Goal: Task Accomplishment & Management: Use online tool/utility

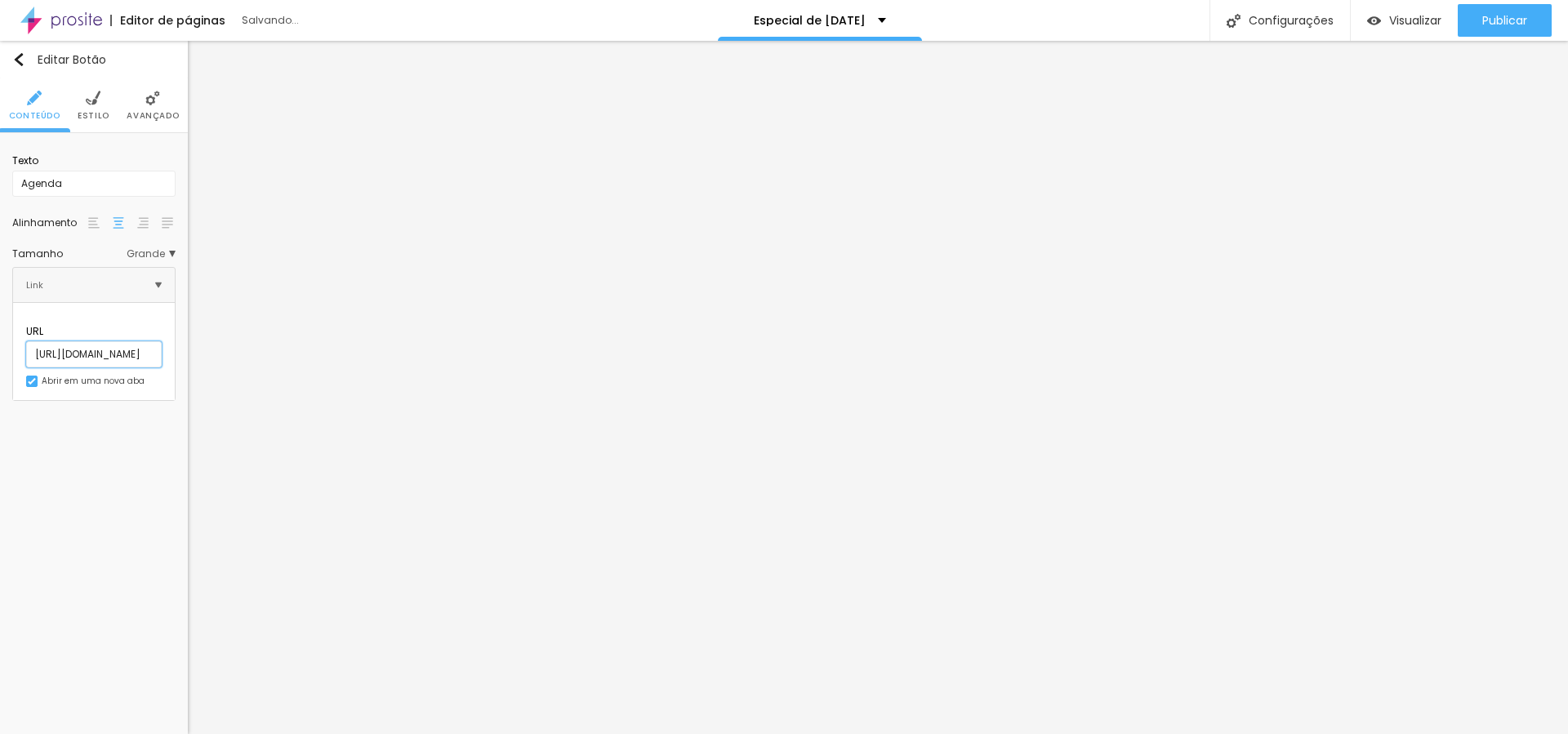
click at [143, 341] on input "[URL][DOMAIN_NAME]" at bounding box center [94, 354] width 136 height 26
click at [145, 341] on input "[URL][DOMAIN_NAME]" at bounding box center [94, 354] width 136 height 26
click at [146, 341] on input "[URL][DOMAIN_NAME]" at bounding box center [94, 354] width 136 height 26
click at [146, 341] on input "[URL][DOMAIN_NAME]" at bounding box center [94, 354] width 136 height 26
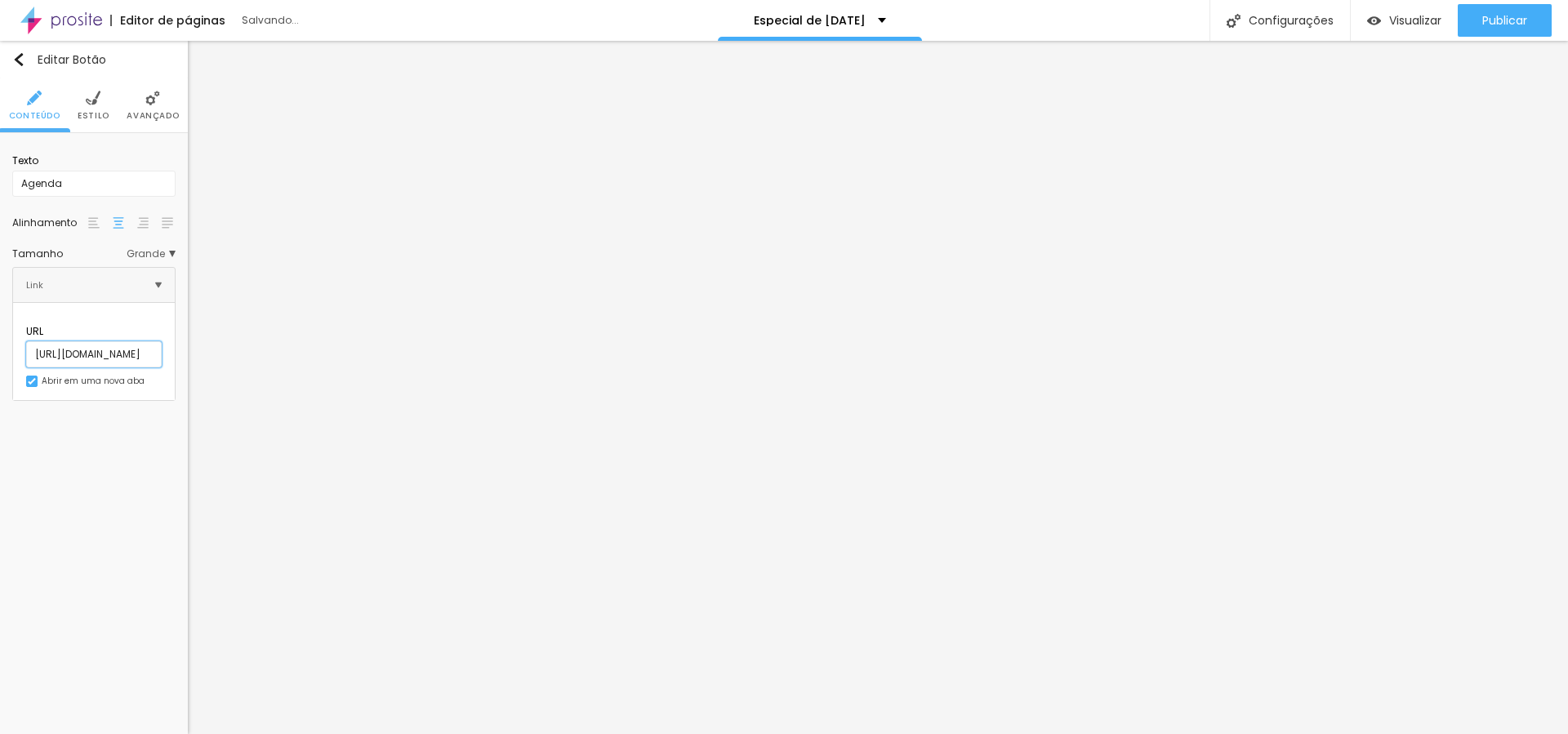
paste input "[DOMAIN_NAME][URL]"
type input "[URL][DOMAIN_NAME]"
click at [123, 341] on input "[URL][DOMAIN_NAME]" at bounding box center [94, 354] width 136 height 26
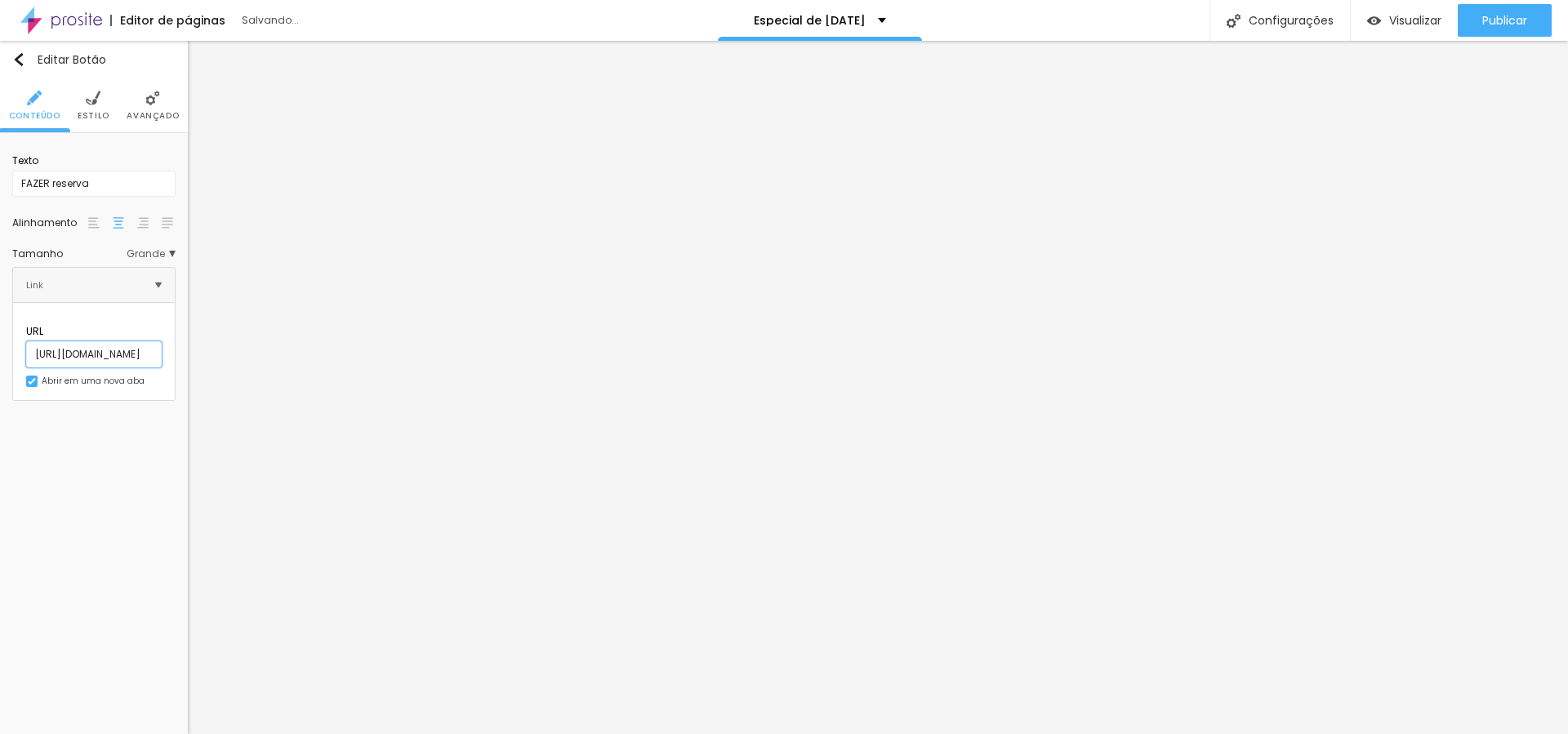
click at [123, 341] on input "[URL][DOMAIN_NAME]" at bounding box center [94, 354] width 136 height 26
click at [124, 341] on input "[URL][DOMAIN_NAME]" at bounding box center [94, 354] width 136 height 26
paste input "[DOMAIN_NAME][URL]"
type input "[URL][DOMAIN_NAME]"
click at [135, 485] on div "Editar Botão Conteúdo Estilo Avançado Texto FAZER reserva Alinhamento [GEOGRAPH…" at bounding box center [94, 388] width 188 height 694
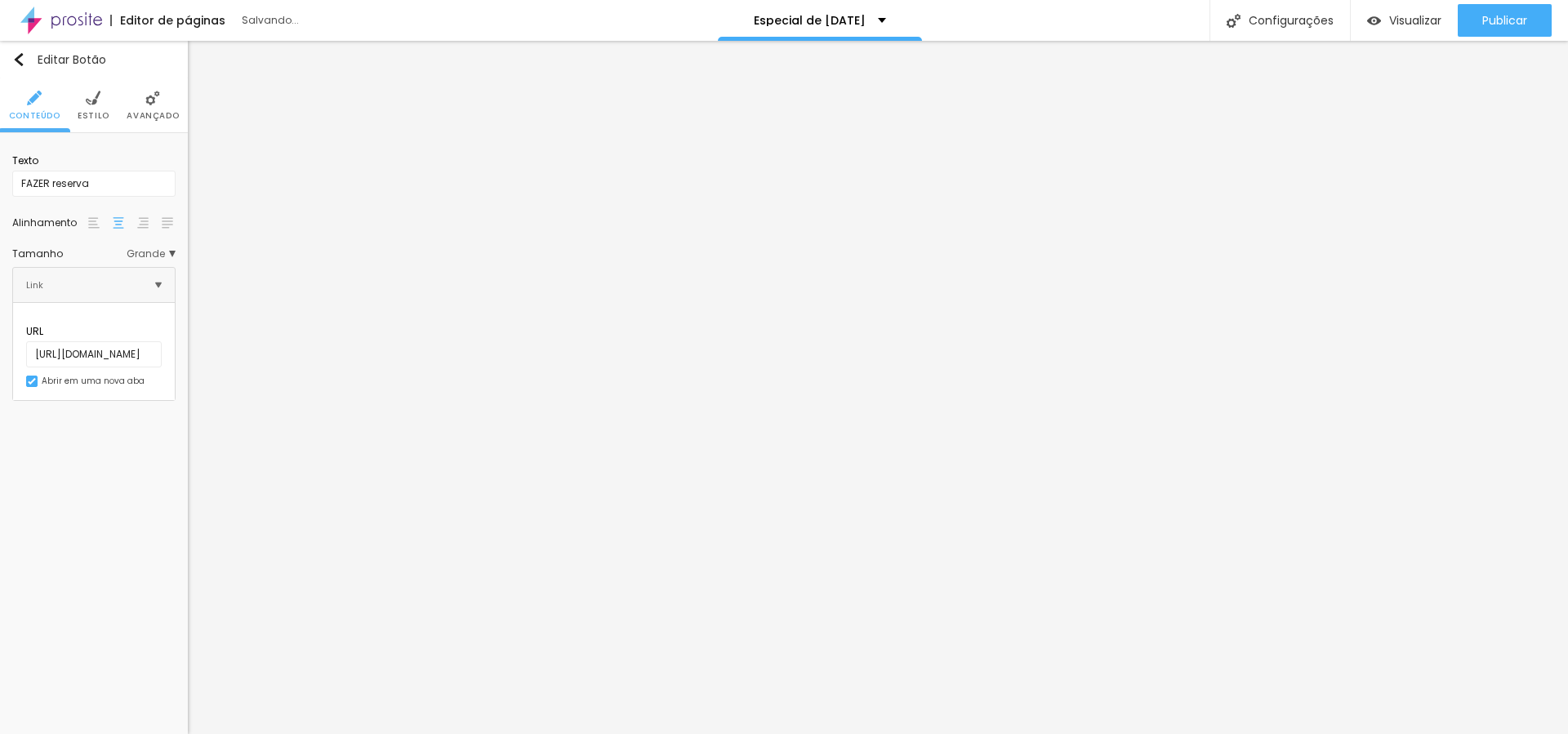
scroll to position [0, 0]
click at [1521, 20] on span "Publicar" at bounding box center [1504, 20] width 45 height 13
click at [1490, 25] on span "Publicar" at bounding box center [1504, 20] width 45 height 13
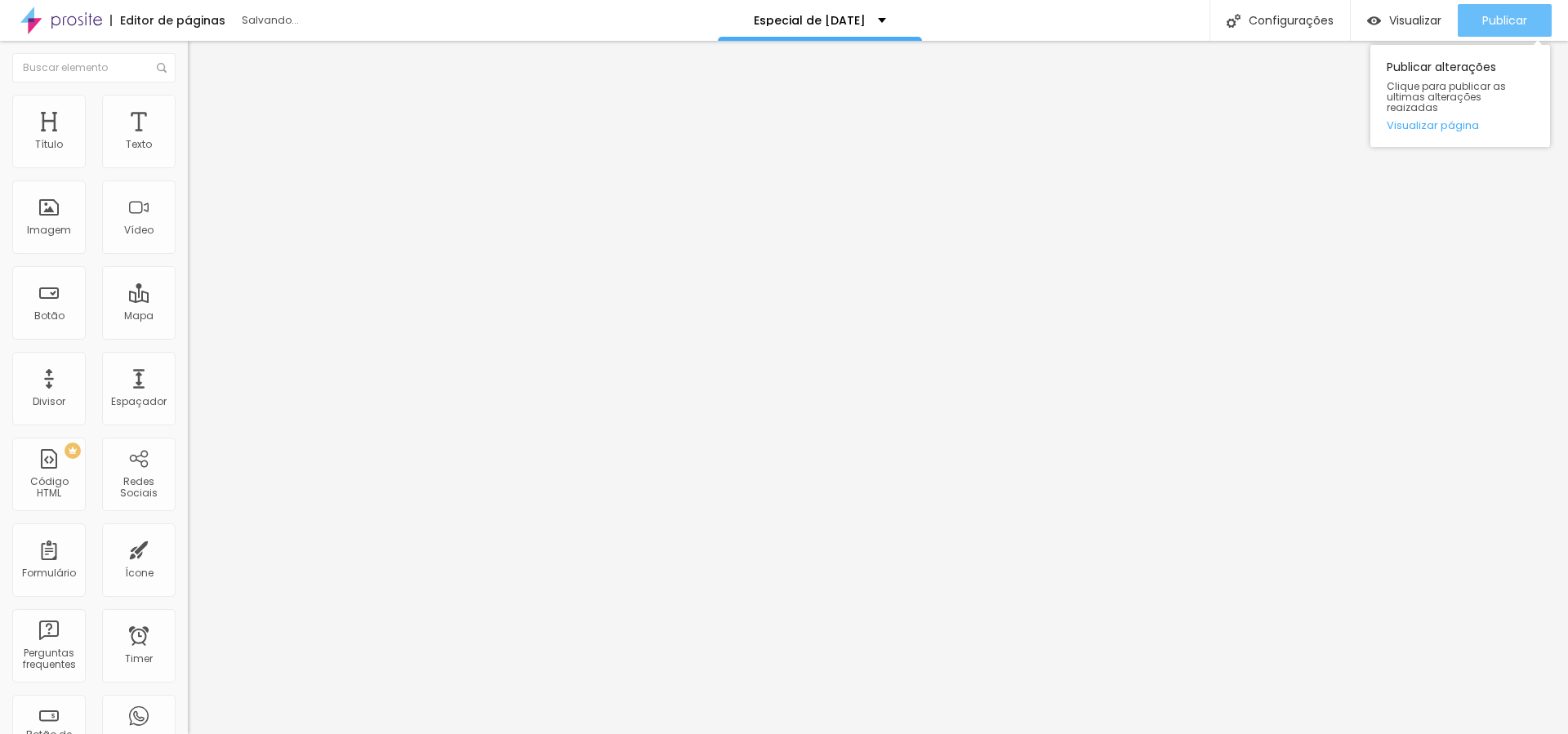
click at [1521, 25] on span "Publicar" at bounding box center [1504, 20] width 45 height 13
click at [1485, 15] on span "Publicar" at bounding box center [1504, 20] width 45 height 13
